Goal: Complete application form

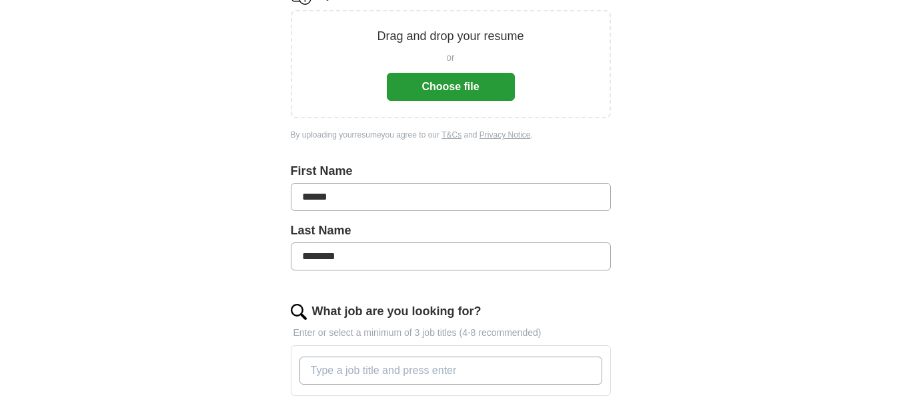
scroll to position [206, 0]
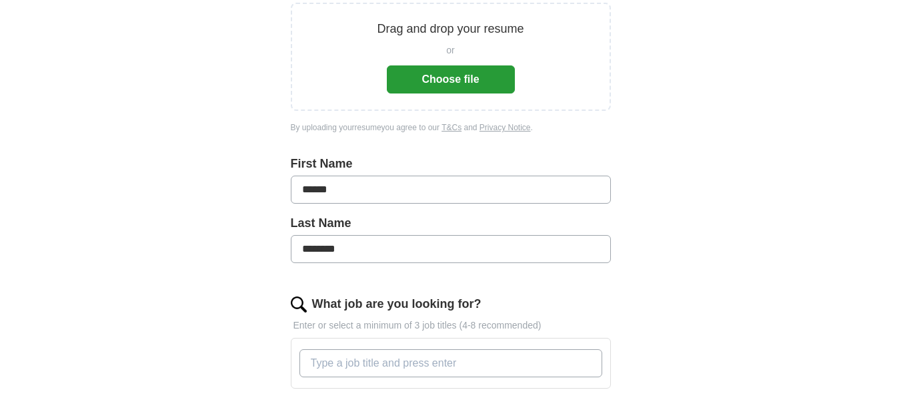
click at [476, 71] on button "Choose file" at bounding box center [451, 79] width 128 height 28
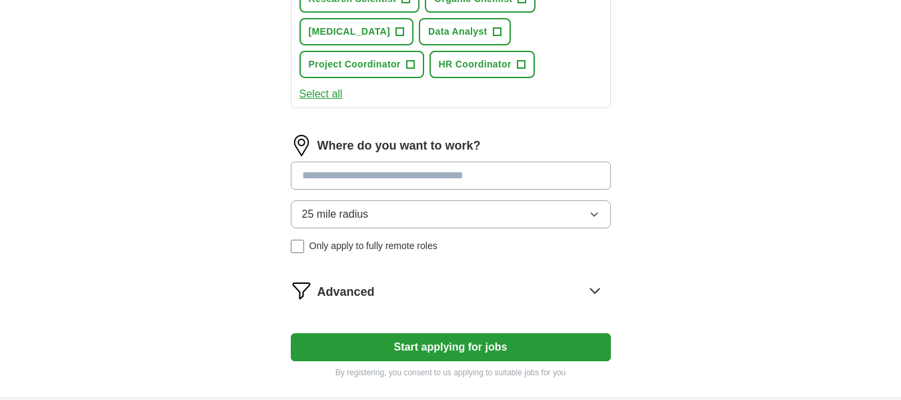
scroll to position [636, 0]
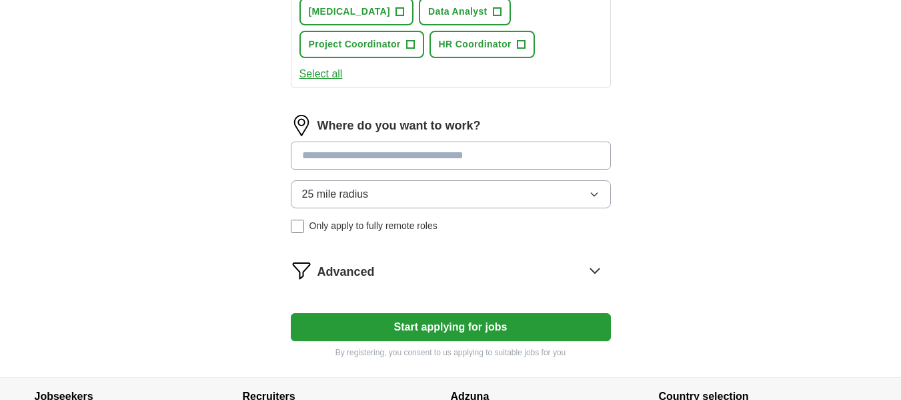
click at [390, 153] on input at bounding box center [451, 155] width 320 height 28
type input "*"
type input "***"
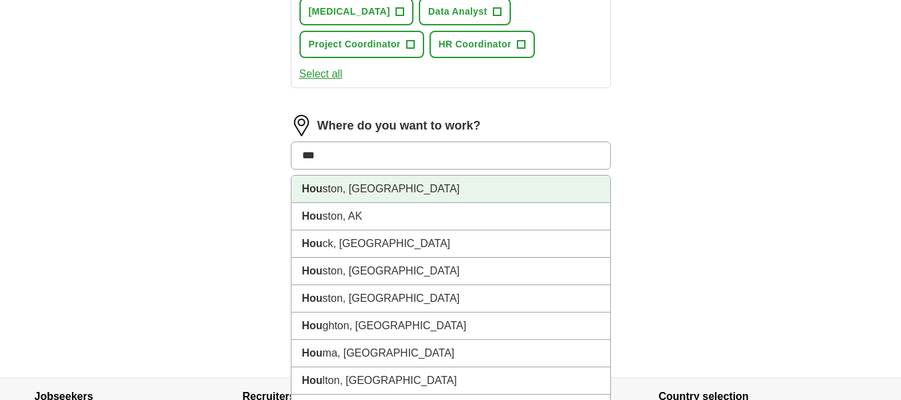
click at [384, 185] on li "Hou ston, [GEOGRAPHIC_DATA]" at bounding box center [451, 188] width 319 height 27
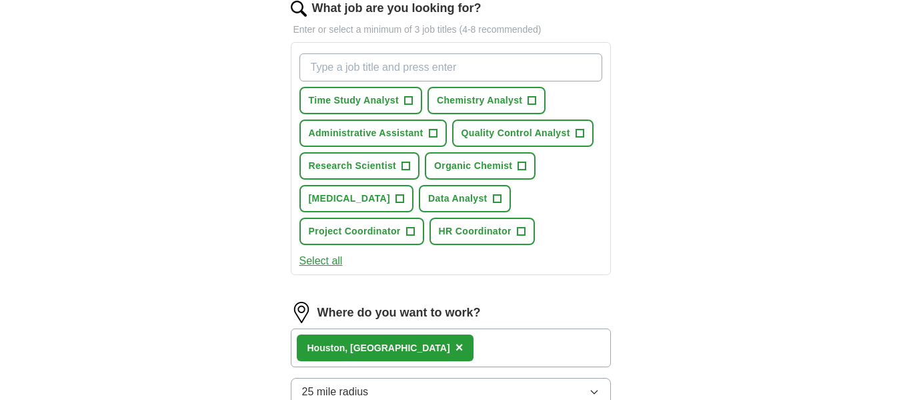
scroll to position [441, 0]
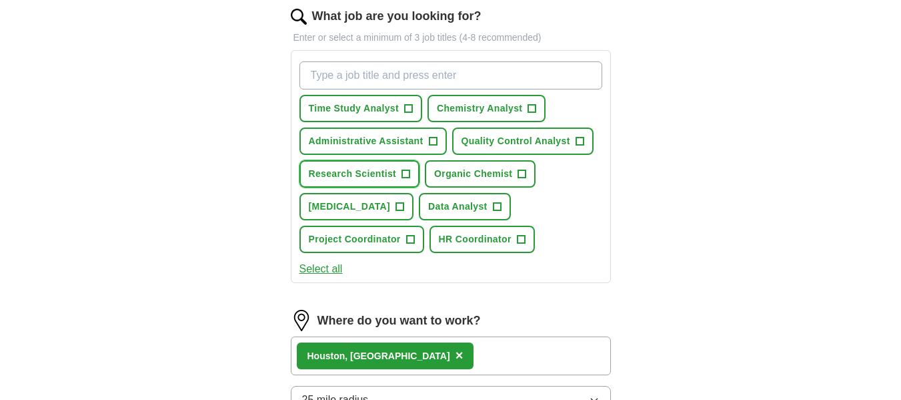
click at [382, 179] on span "Research Scientist" at bounding box center [353, 174] width 88 height 14
click at [478, 181] on button "Organic Chemist +" at bounding box center [480, 173] width 111 height 27
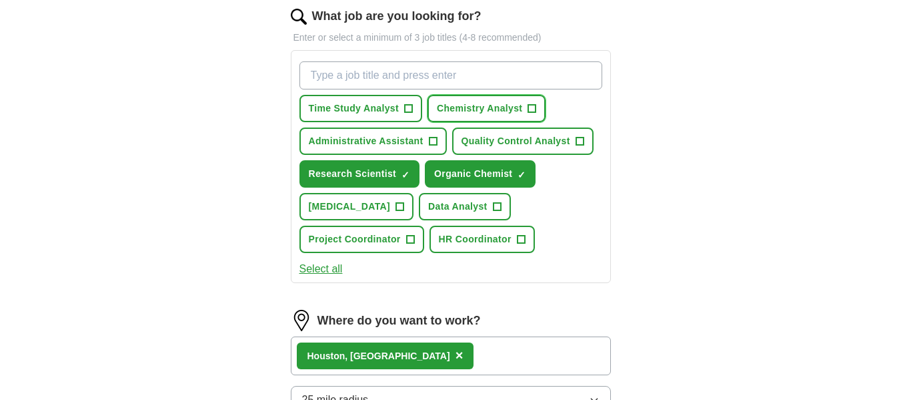
click at [500, 111] on span "Chemistry Analyst" at bounding box center [479, 108] width 85 height 14
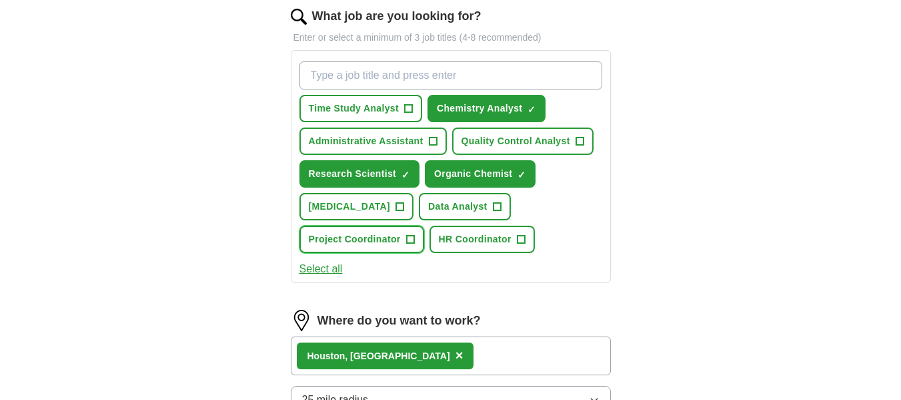
click at [392, 241] on span "Project Coordinator" at bounding box center [355, 239] width 92 height 14
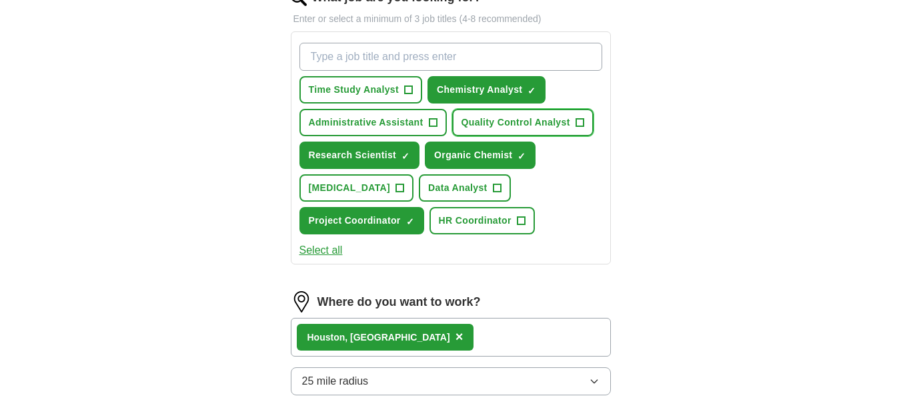
click at [522, 123] on span "Quality Control Analyst" at bounding box center [516, 122] width 109 height 14
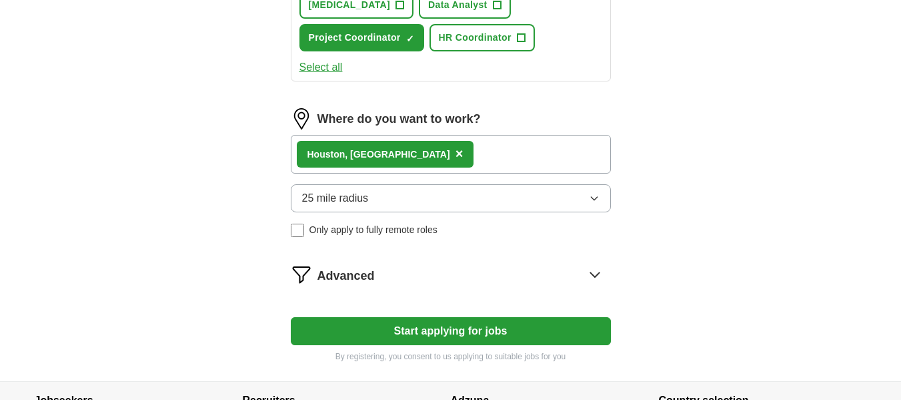
scroll to position [665, 0]
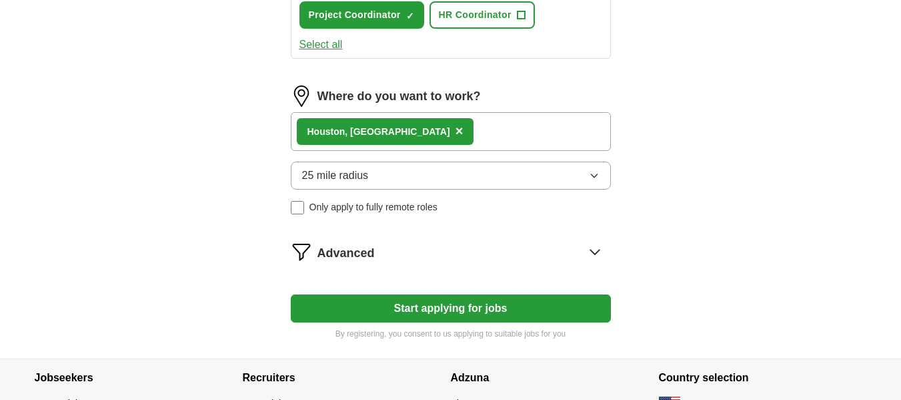
click at [526, 302] on button "Start applying for jobs" at bounding box center [451, 308] width 320 height 28
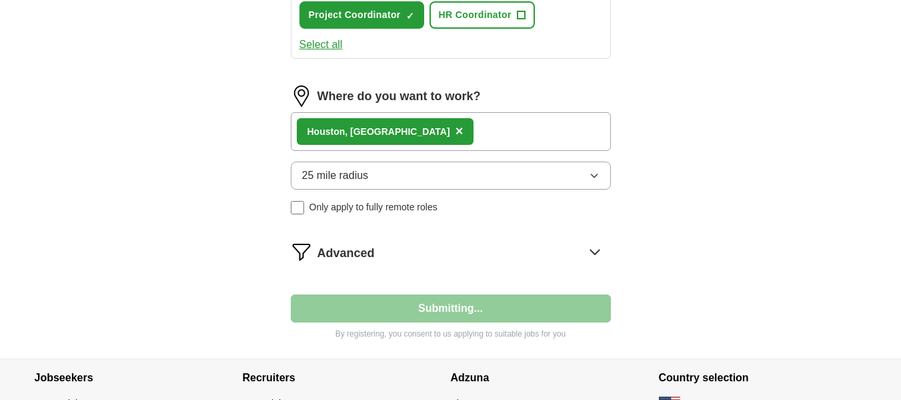
select select "**"
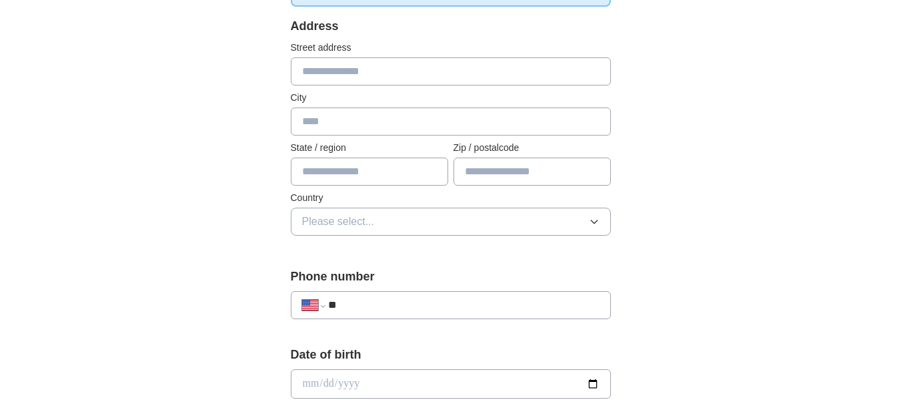
scroll to position [264, 0]
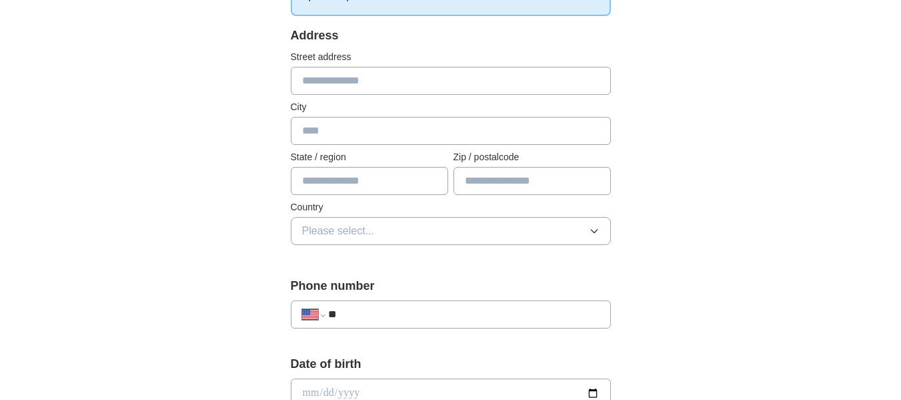
click at [511, 85] on input "text" at bounding box center [451, 81] width 320 height 28
type input "**********"
type input "******"
type input "*****"
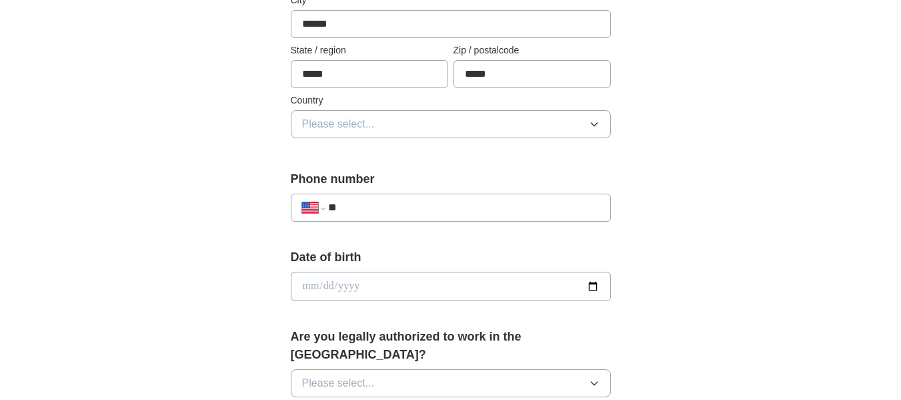
scroll to position [380, 0]
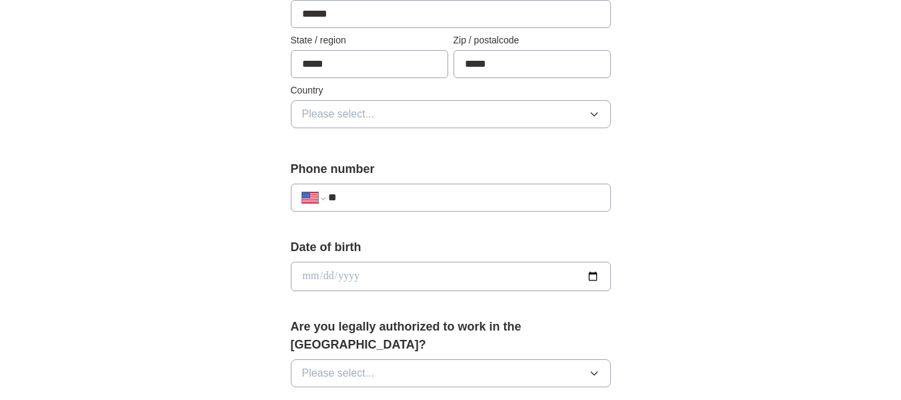
click at [590, 105] on button "Please select..." at bounding box center [451, 114] width 320 height 28
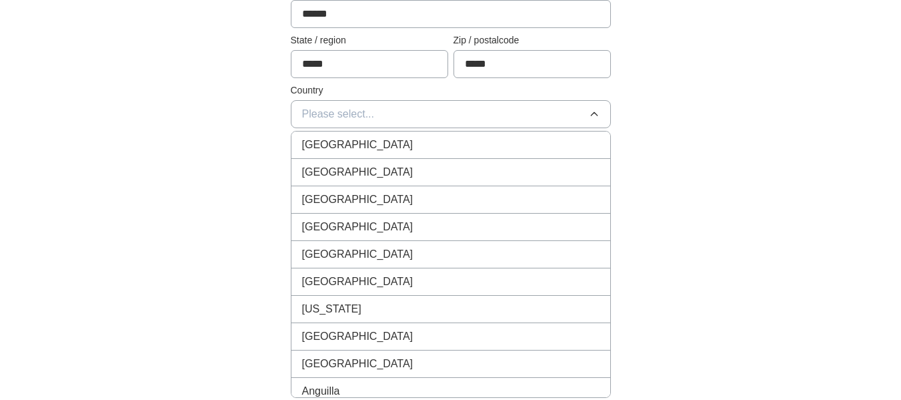
click at [496, 171] on div "[GEOGRAPHIC_DATA]" at bounding box center [451, 172] width 298 height 16
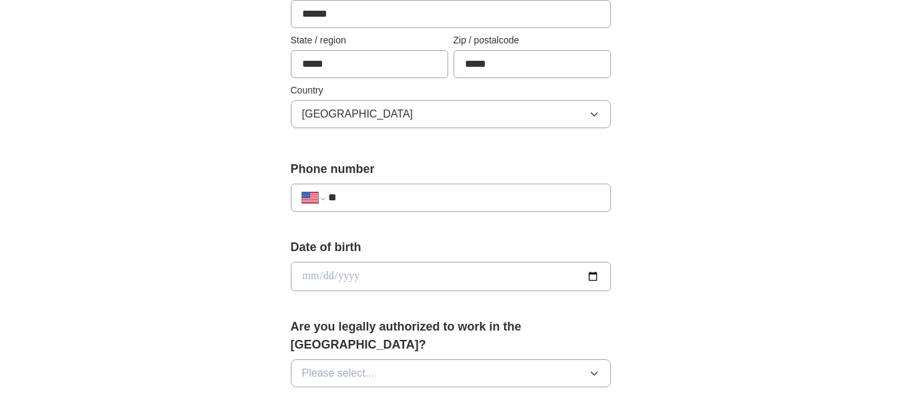
click at [474, 196] on input "**" at bounding box center [463, 197] width 271 height 16
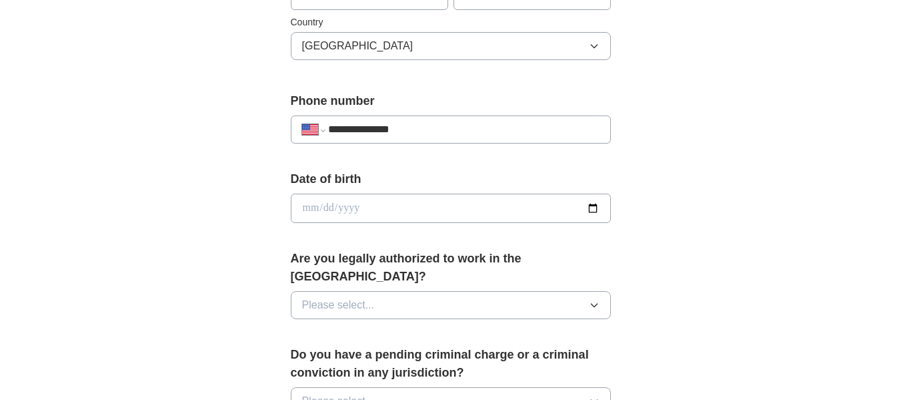
scroll to position [476, 0]
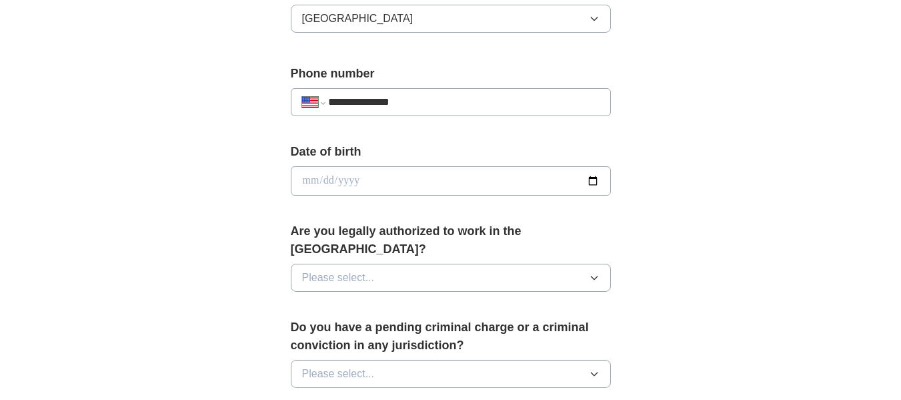
type input "**********"
click at [451, 194] on input "date" at bounding box center [451, 180] width 320 height 29
click at [455, 179] on input "date" at bounding box center [451, 180] width 320 height 29
click at [592, 178] on input "date" at bounding box center [451, 180] width 320 height 29
type input "**********"
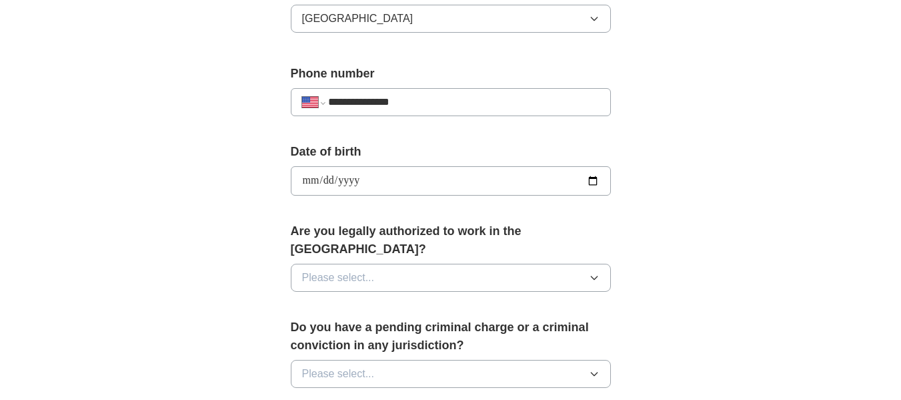
click at [496, 264] on button "Please select..." at bounding box center [451, 278] width 320 height 28
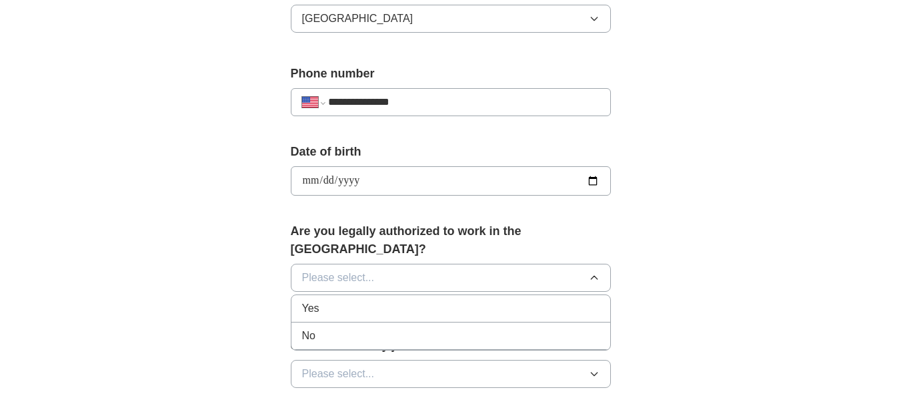
click at [380, 300] on div "Yes" at bounding box center [451, 308] width 298 height 16
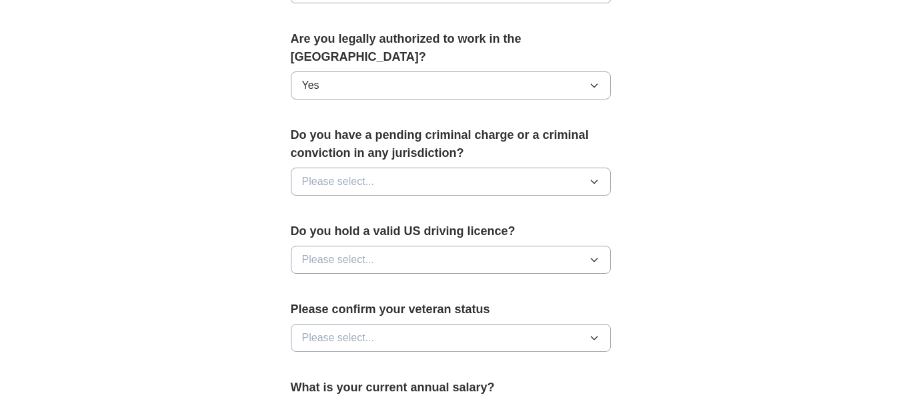
scroll to position [678, 0]
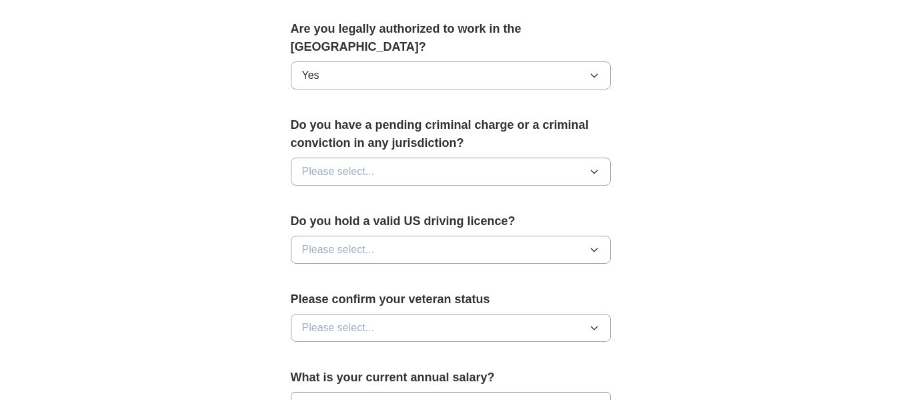
click at [564, 161] on button "Please select..." at bounding box center [451, 171] width 320 height 28
click at [408, 216] on li "No" at bounding box center [451, 229] width 319 height 27
click at [433, 237] on button "Please select..." at bounding box center [451, 250] width 320 height 28
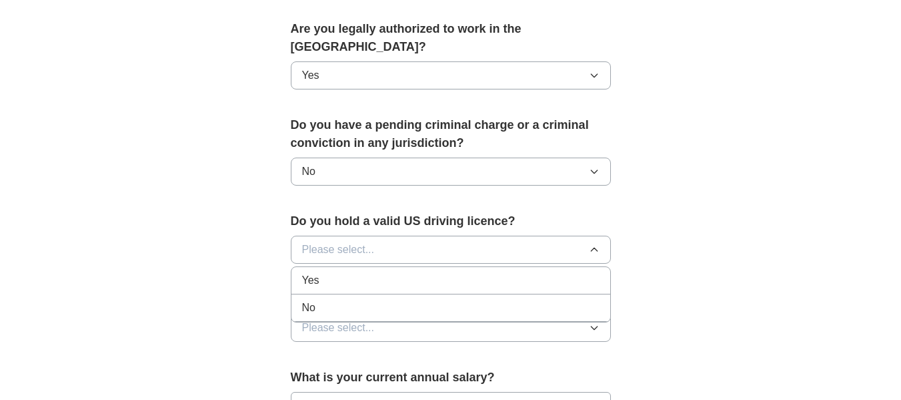
click at [418, 272] on div "Yes" at bounding box center [451, 280] width 298 height 16
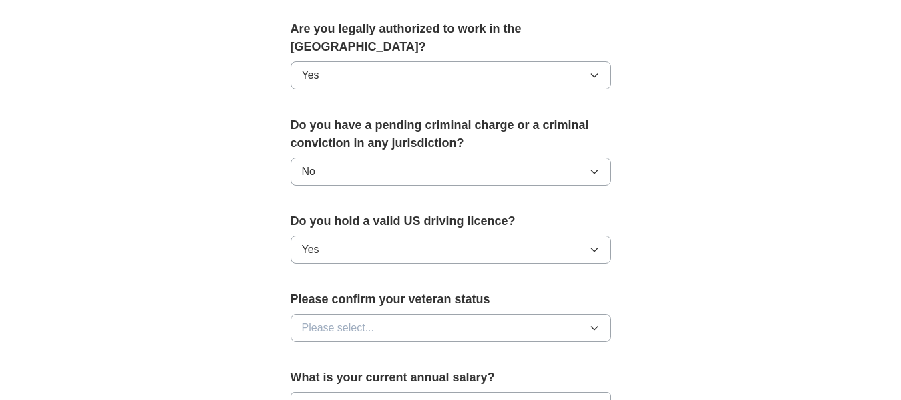
click at [454, 315] on button "Please select..." at bounding box center [451, 328] width 320 height 28
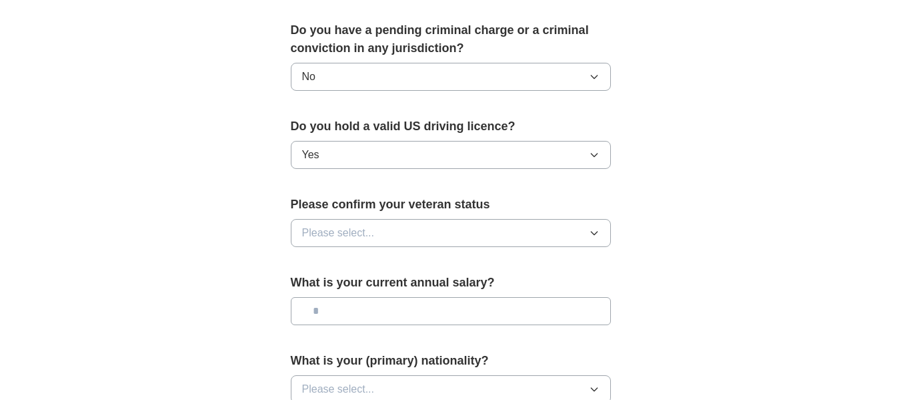
scroll to position [819, 0]
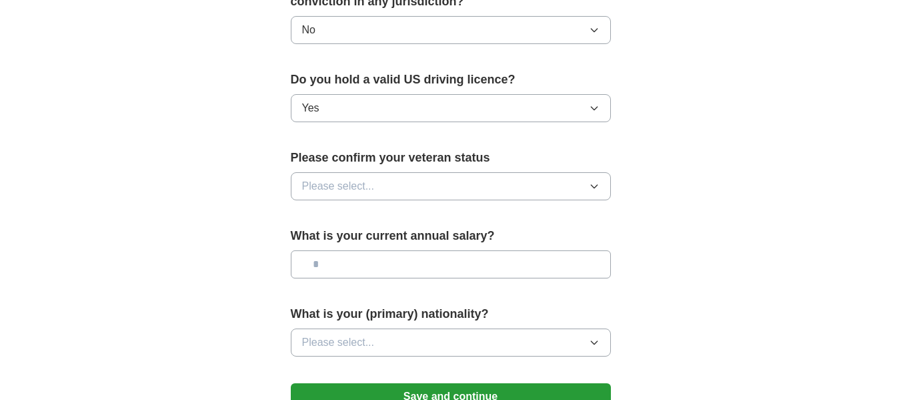
click at [523, 172] on button "Please select..." at bounding box center [451, 186] width 320 height 28
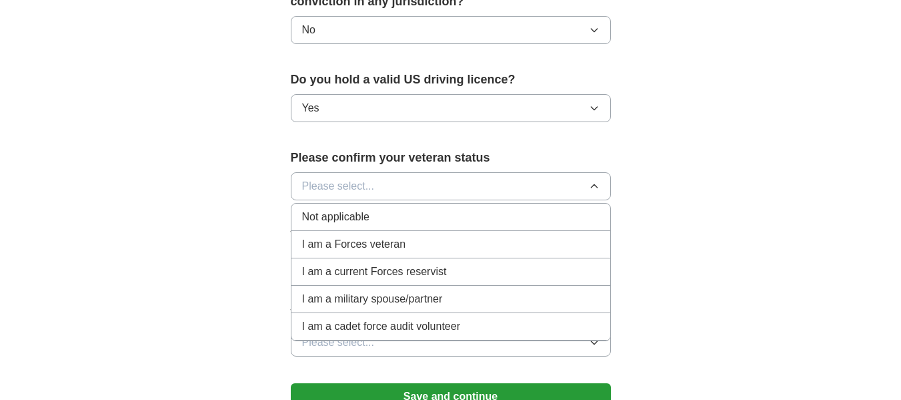
click at [399, 209] on div "Not applicable" at bounding box center [451, 217] width 298 height 16
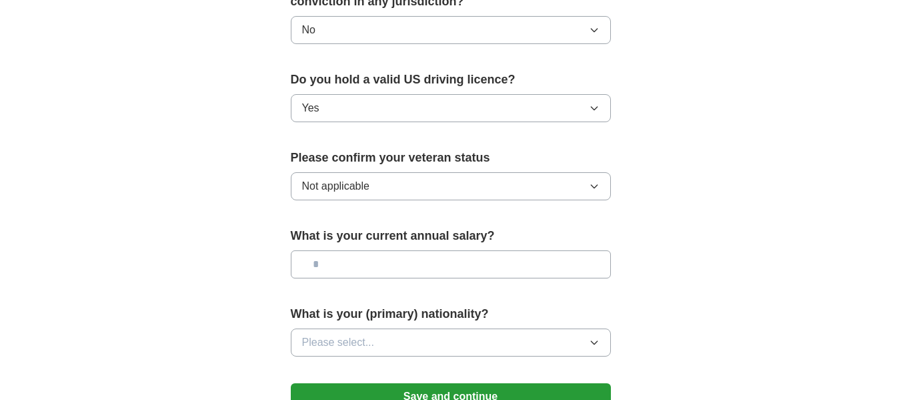
click at [593, 258] on input "text" at bounding box center [451, 264] width 320 height 28
type input "*******"
click at [516, 328] on button "Please select..." at bounding box center [451, 342] width 320 height 28
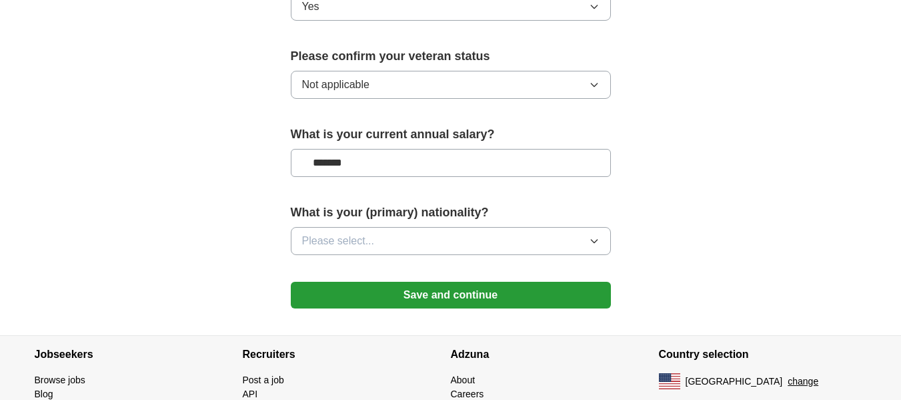
scroll to position [973, 0]
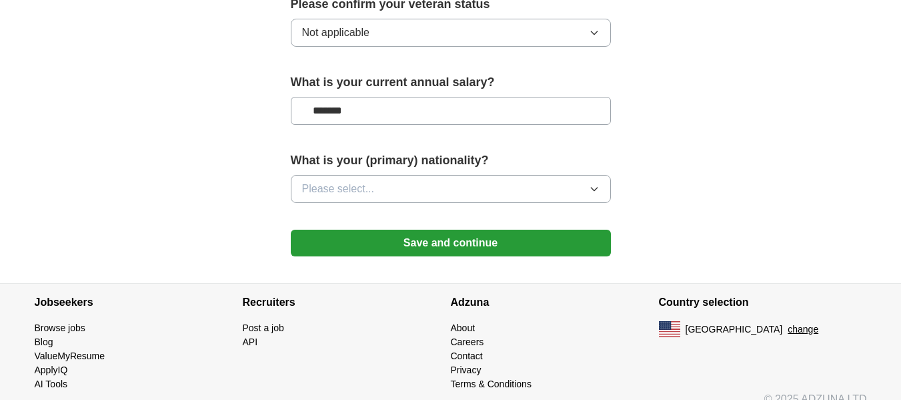
click at [556, 175] on button "Please select..." at bounding box center [451, 189] width 320 height 28
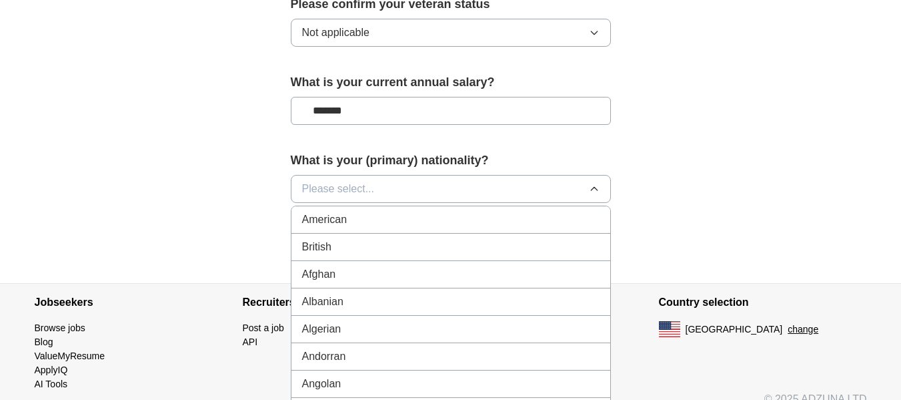
click at [408, 211] on div "American" at bounding box center [451, 219] width 298 height 16
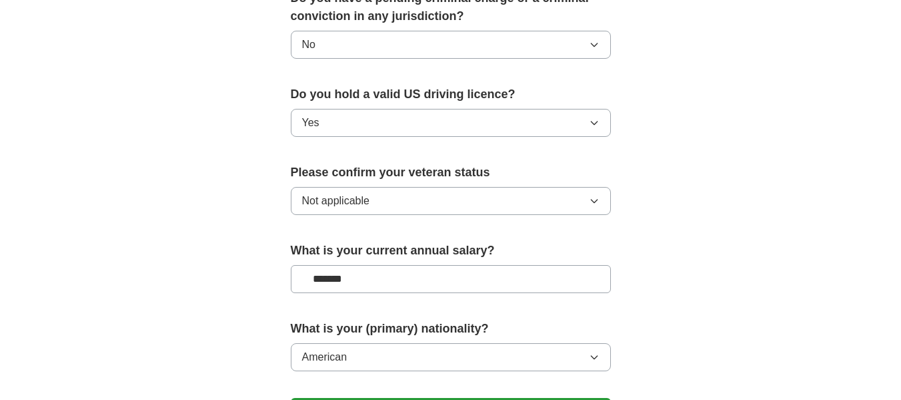
scroll to position [880, 0]
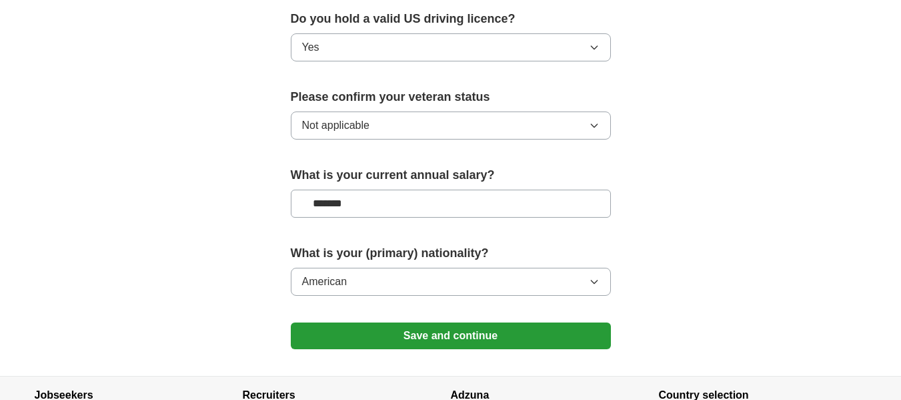
click at [532, 322] on button "Save and continue" at bounding box center [451, 335] width 320 height 27
